Goal: Find specific page/section: Find specific page/section

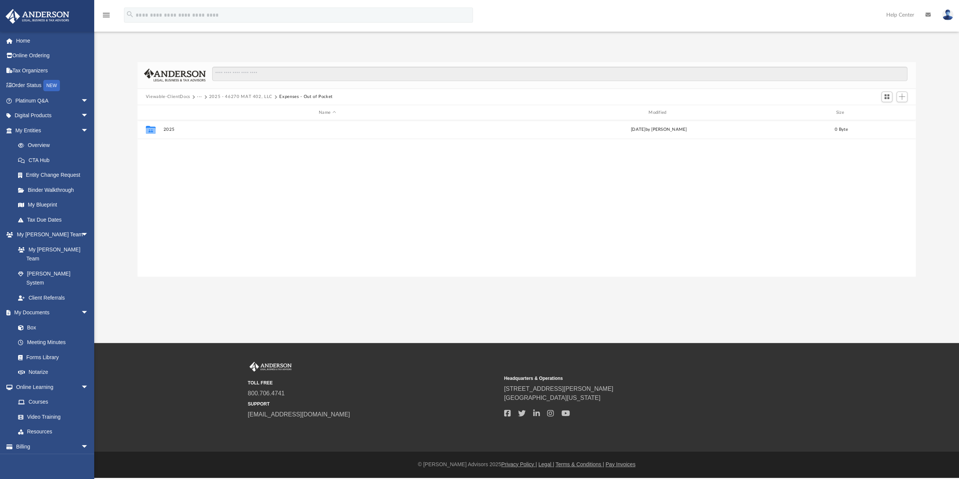
scroll to position [165, 773]
click at [178, 98] on button "Viewable-ClientDocs" at bounding box center [168, 96] width 44 height 7
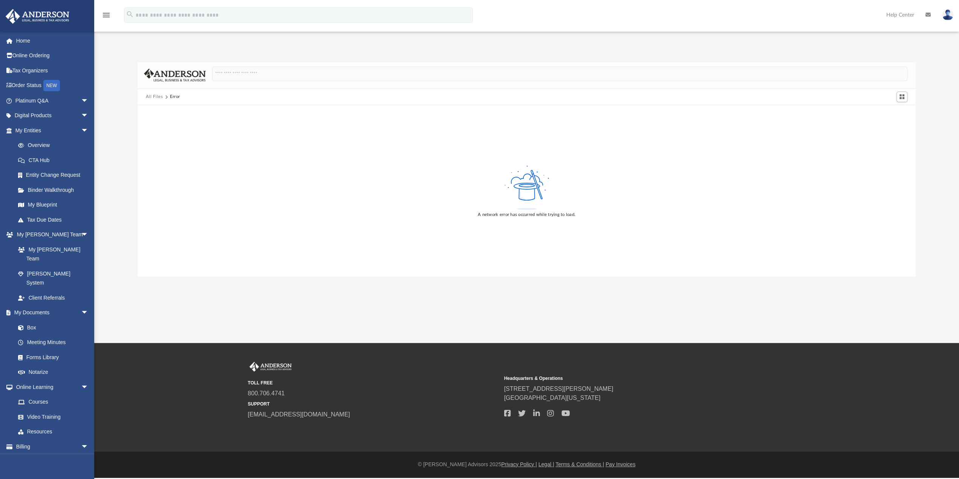
click at [152, 94] on button "All Files" at bounding box center [154, 96] width 17 height 7
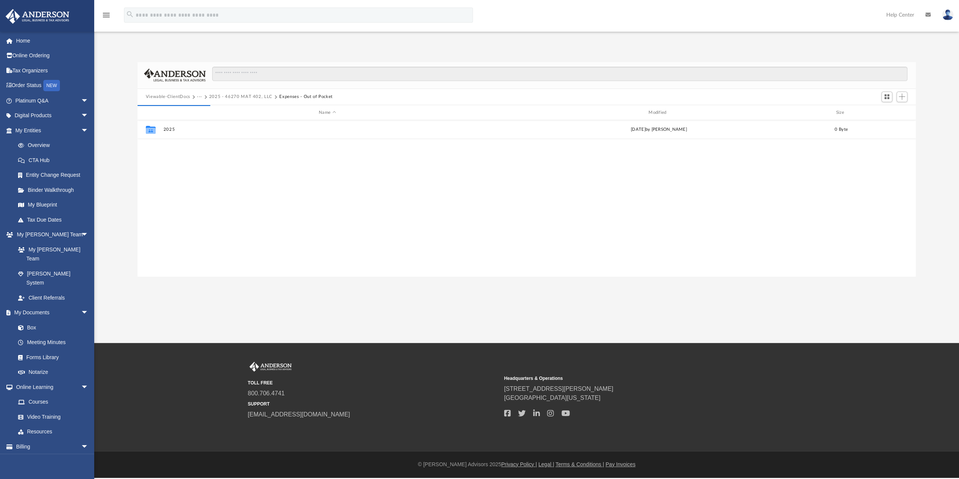
click at [230, 98] on button "2025 - 46270 MAT 402, LLC" at bounding box center [240, 96] width 63 height 7
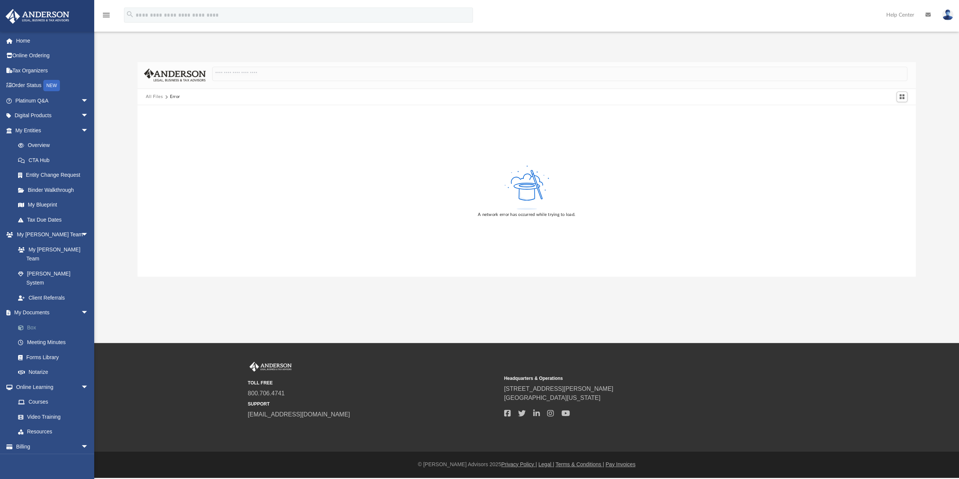
click at [32, 320] on link "Box" at bounding box center [55, 327] width 89 height 15
click at [21, 40] on link "Home" at bounding box center [52, 40] width 95 height 15
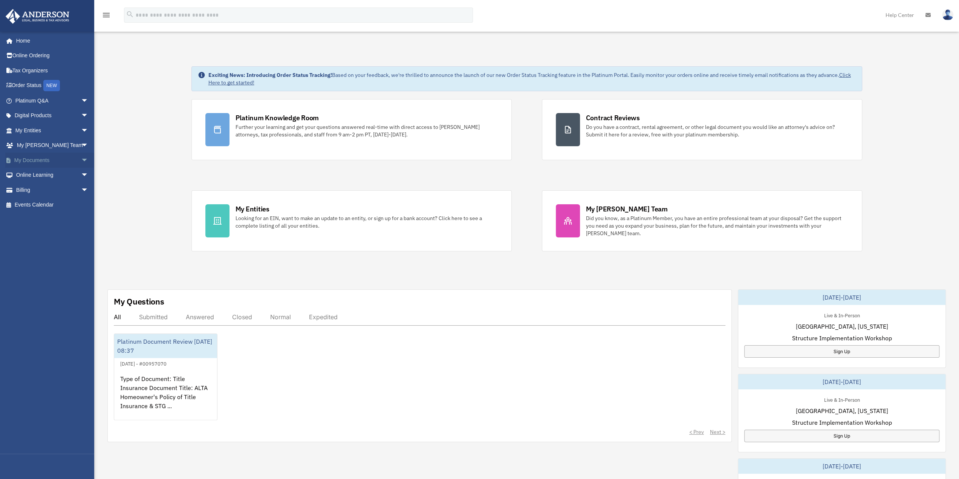
click at [81, 159] on span "arrow_drop_down" at bounding box center [88, 160] width 15 height 15
click at [31, 172] on link "Box" at bounding box center [55, 175] width 89 height 15
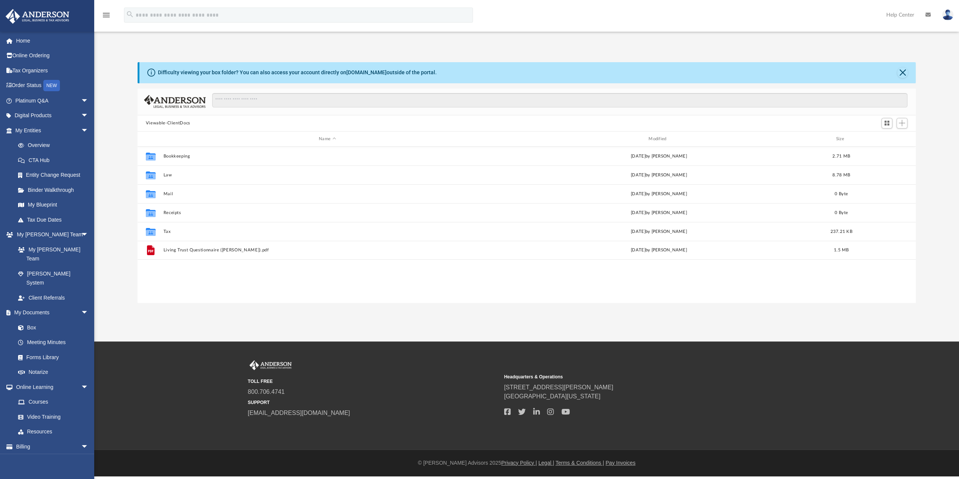
scroll to position [165, 773]
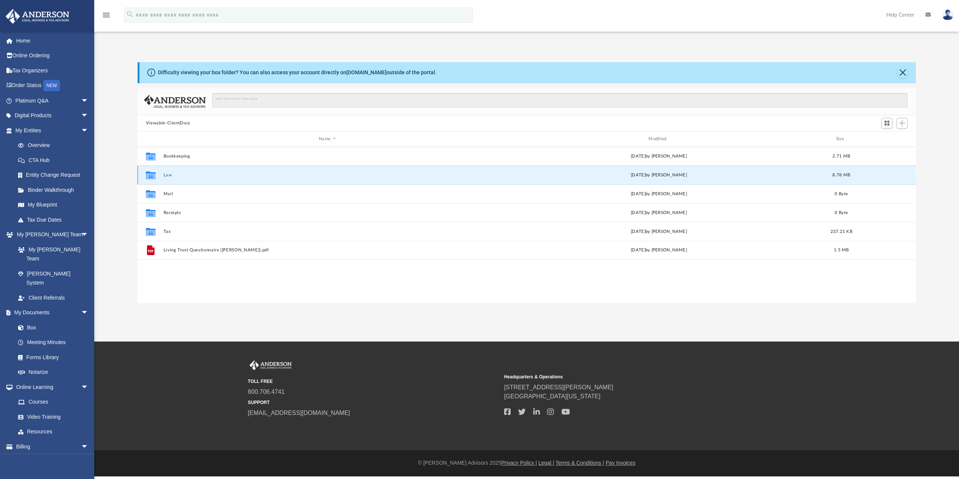
click at [167, 176] on button "Law" at bounding box center [327, 175] width 328 height 5
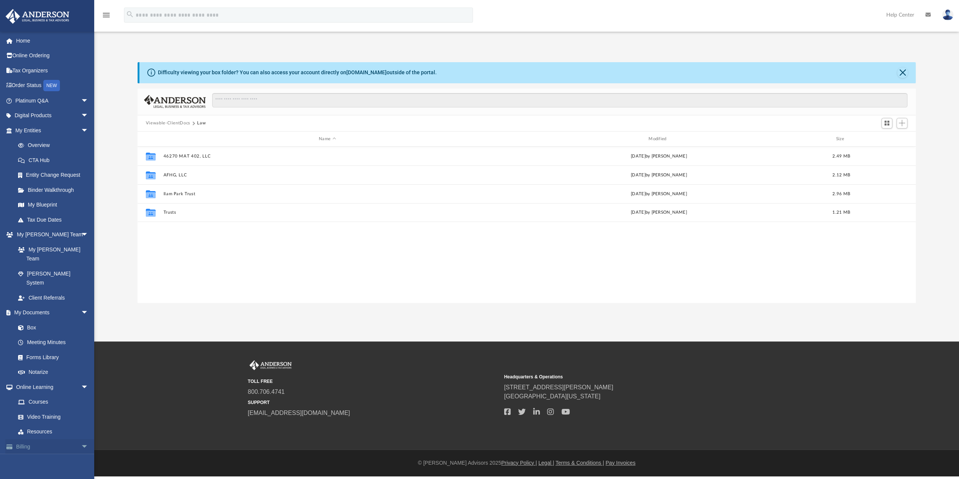
click at [81, 439] on span "arrow_drop_down" at bounding box center [88, 446] width 15 height 15
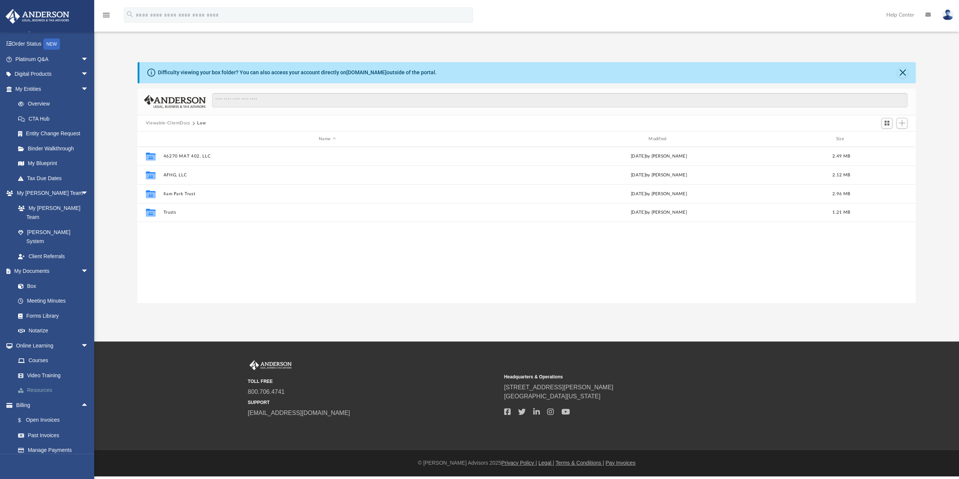
scroll to position [43, 0]
click at [37, 426] on link "Past Invoices" at bounding box center [55, 433] width 89 height 15
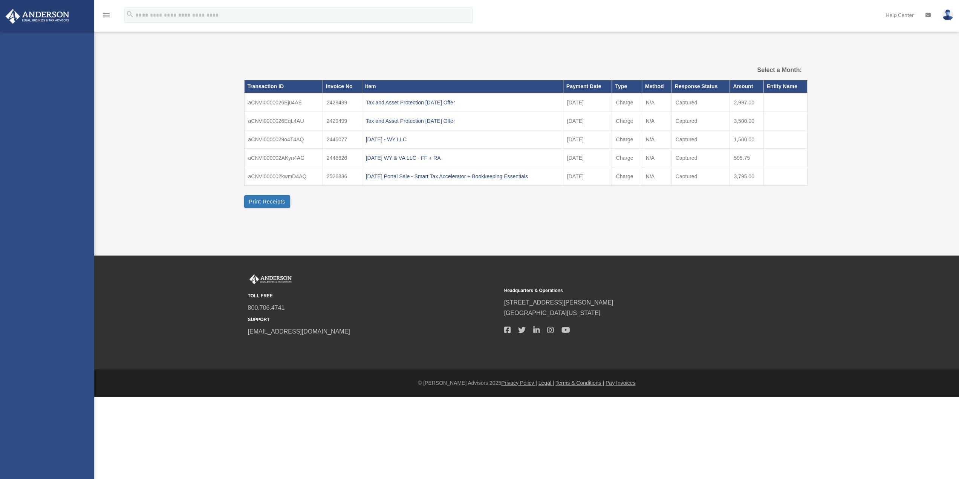
select select
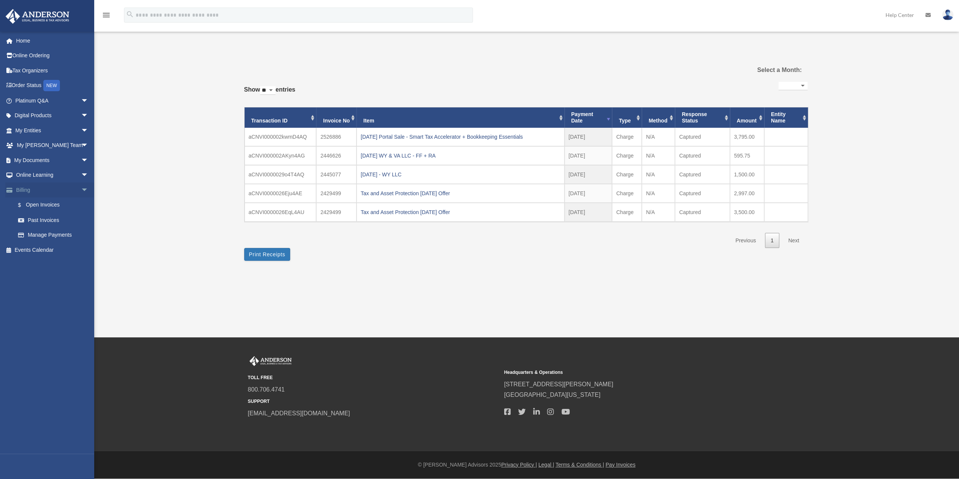
click at [29, 189] on link "Billing arrow_drop_down" at bounding box center [52, 189] width 95 height 15
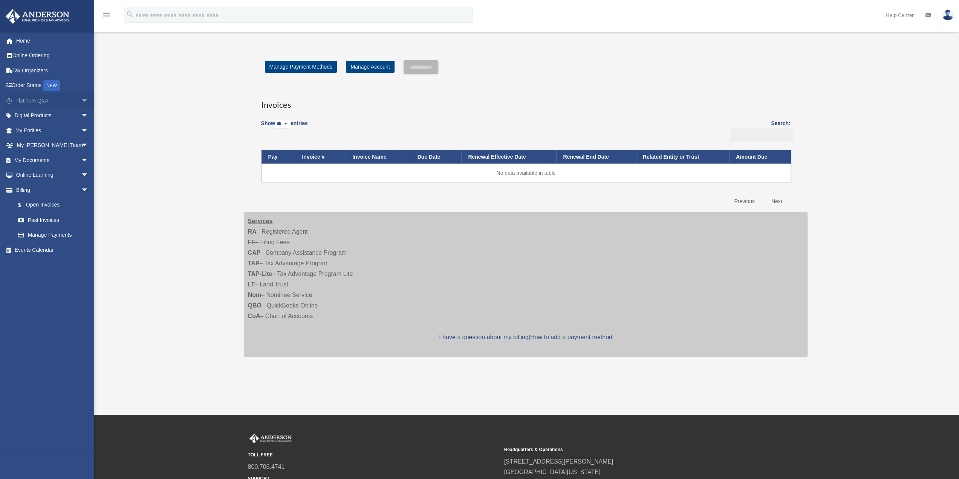
click at [81, 100] on span "arrow_drop_down" at bounding box center [88, 100] width 15 height 15
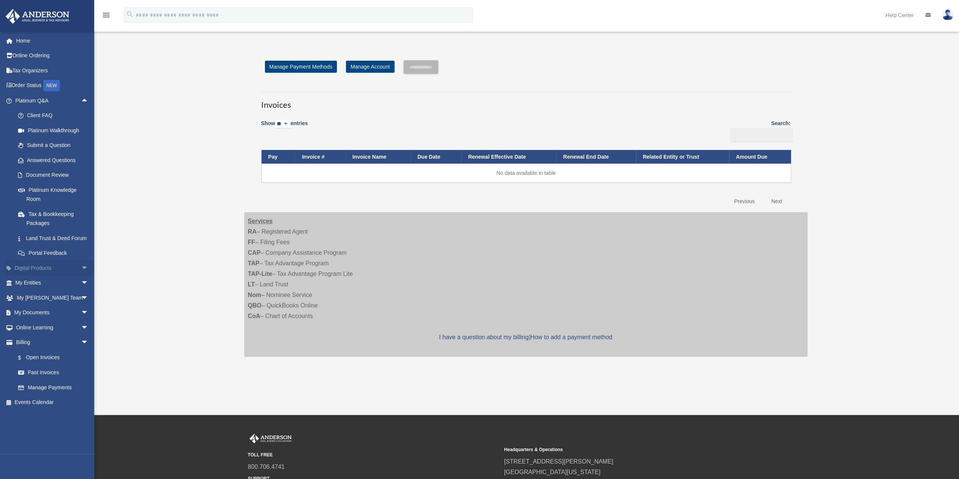
click at [81, 275] on span "arrow_drop_down" at bounding box center [88, 267] width 15 height 15
click at [44, 317] on div "Virtual Bookkeeping" at bounding box center [58, 312] width 64 height 9
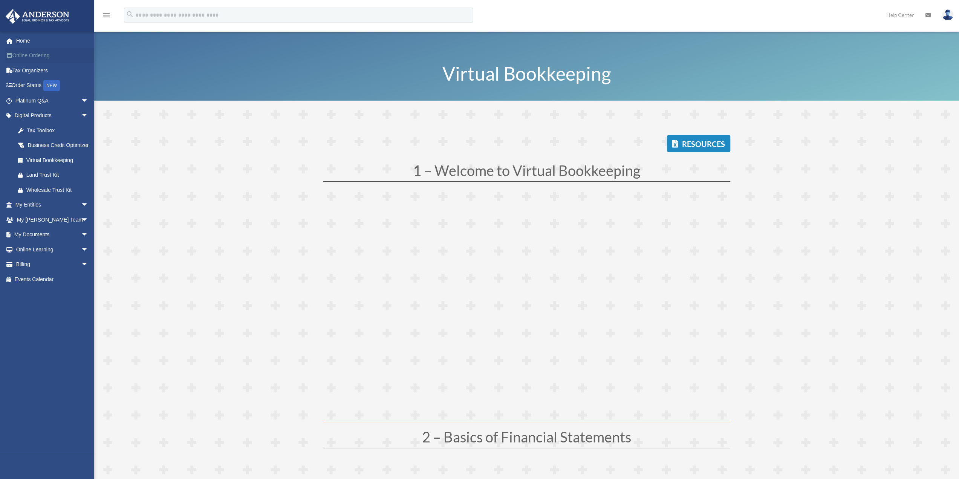
click at [27, 59] on link "Online Ordering" at bounding box center [52, 55] width 95 height 15
